Goal: Task Accomplishment & Management: Manage account settings

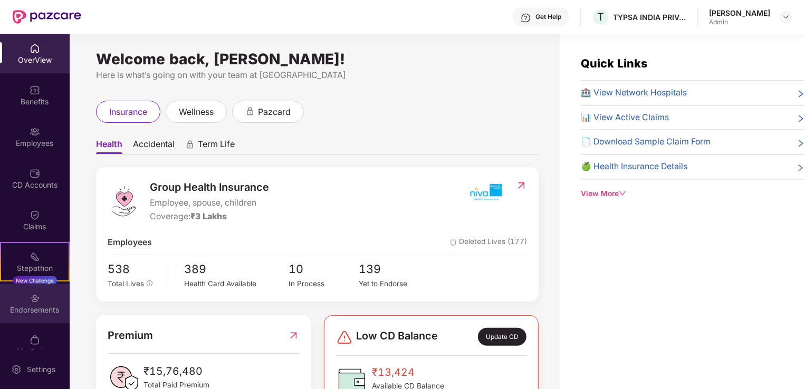
click at [27, 320] on div "Endorsements" at bounding box center [35, 304] width 70 height 40
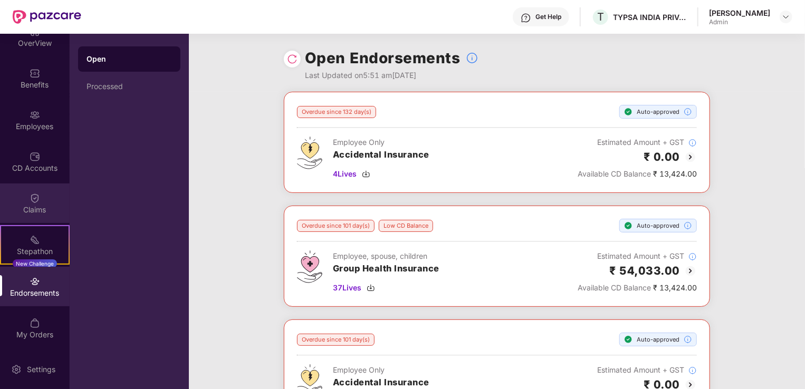
scroll to position [17, 0]
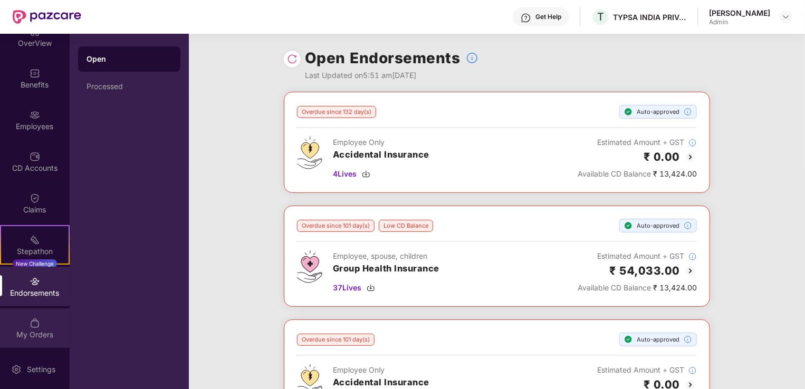
click at [34, 334] on div "My Orders" at bounding box center [35, 335] width 70 height 11
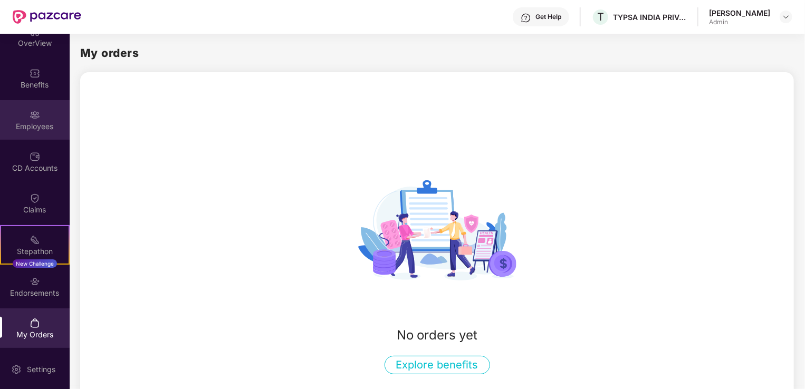
click at [30, 105] on div "Employees" at bounding box center [35, 120] width 70 height 40
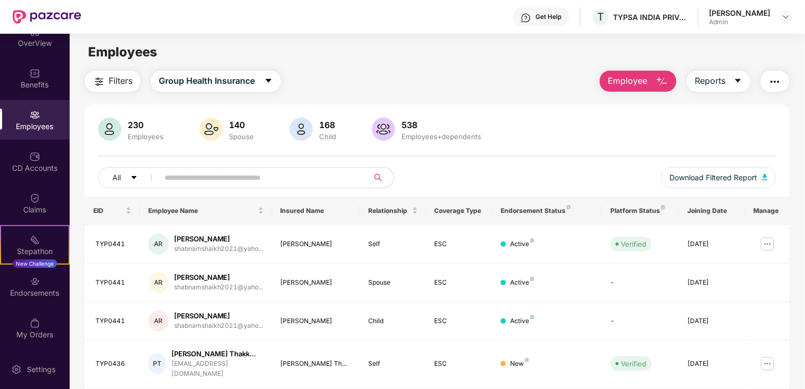
click at [782, 23] on div at bounding box center [785, 17] width 13 height 13
click at [728, 84] on button "Reports" at bounding box center [718, 81] width 63 height 21
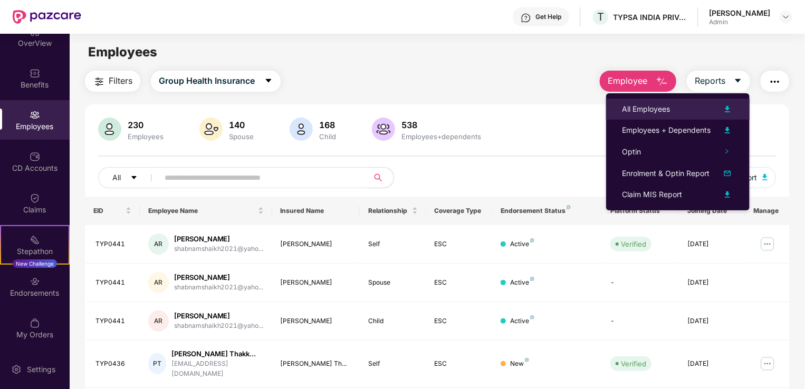
click at [727, 108] on img at bounding box center [727, 109] width 13 height 13
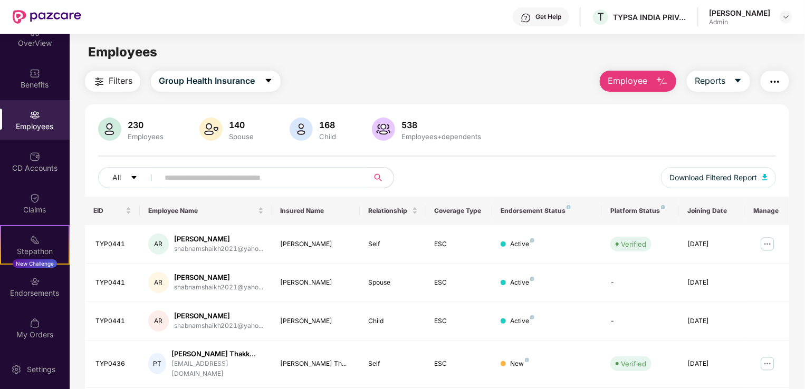
click at [761, 47] on div "Employees" at bounding box center [437, 52] width 735 height 20
click at [592, 49] on div "Employees" at bounding box center [437, 52] width 735 height 20
click at [726, 74] on button "Reports" at bounding box center [718, 81] width 63 height 21
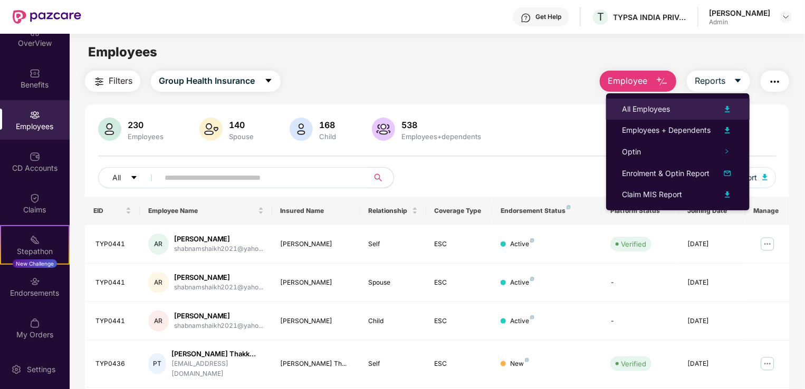
click at [728, 107] on img at bounding box center [727, 109] width 13 height 13
